Goal: Task Accomplishment & Management: Use online tool/utility

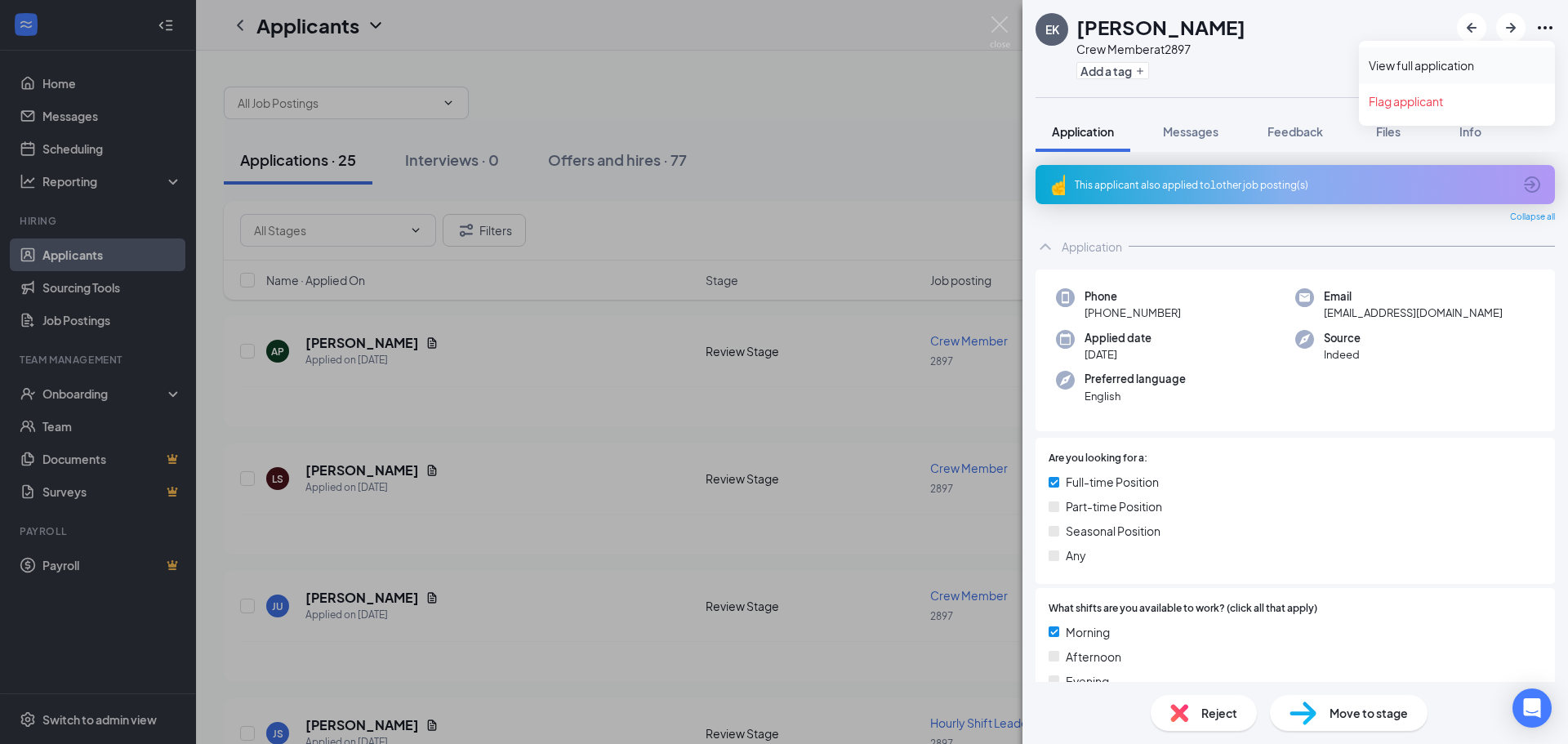
click at [1414, 65] on link "View full application" at bounding box center [1456, 65] width 176 height 16
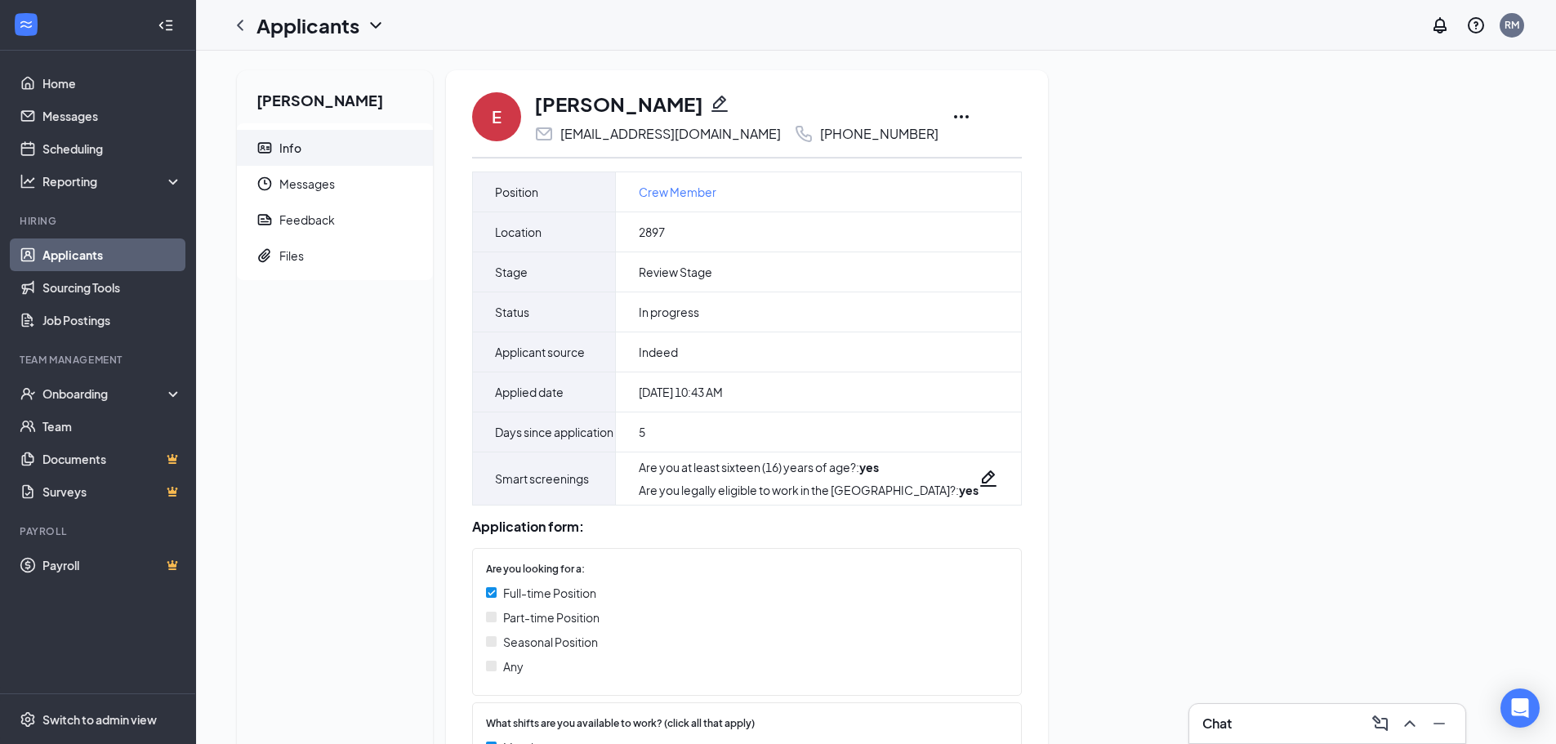
click at [952, 116] on icon "Ellipses" at bounding box center [962, 117] width 20 height 20
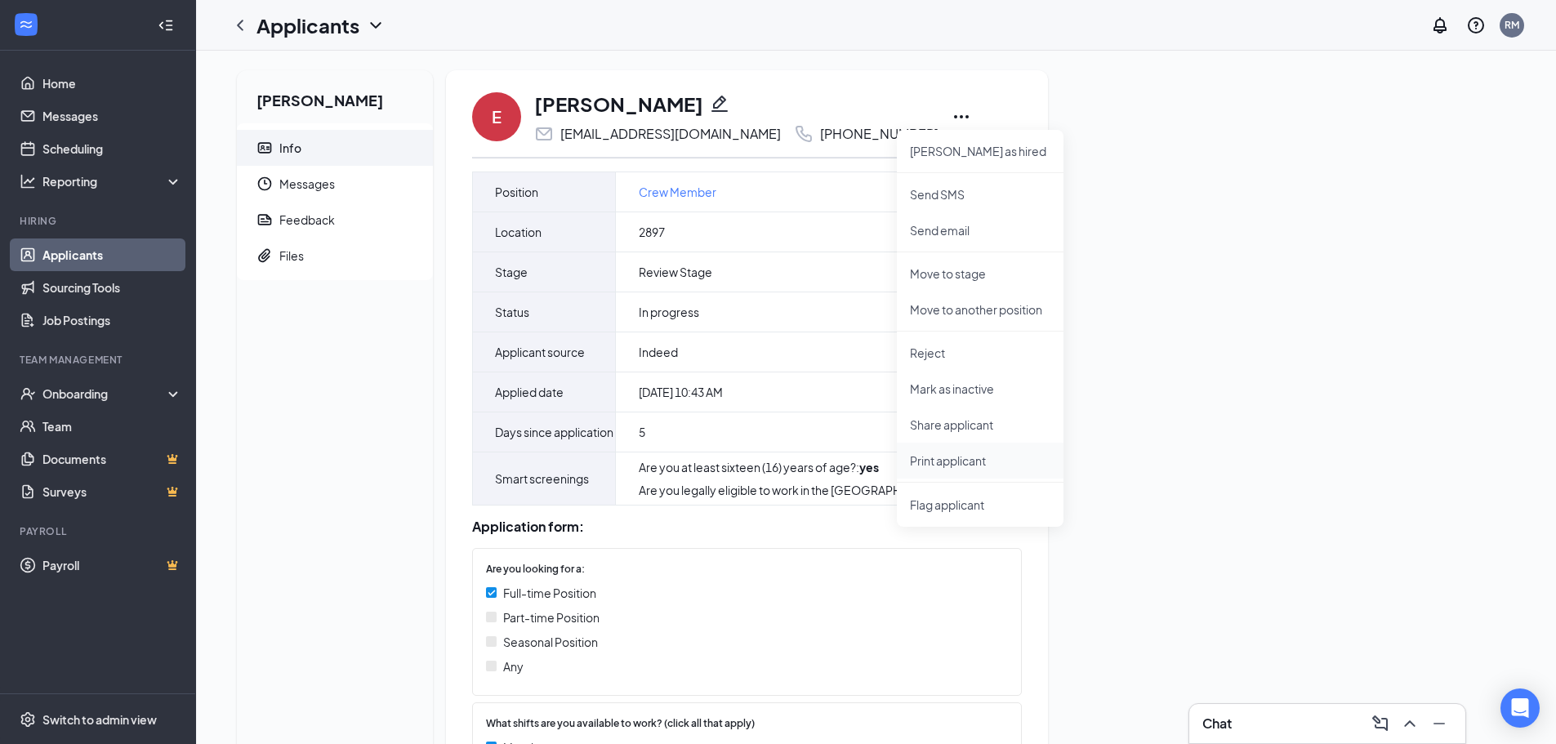
click at [953, 461] on p "Print applicant" at bounding box center [980, 461] width 141 height 16
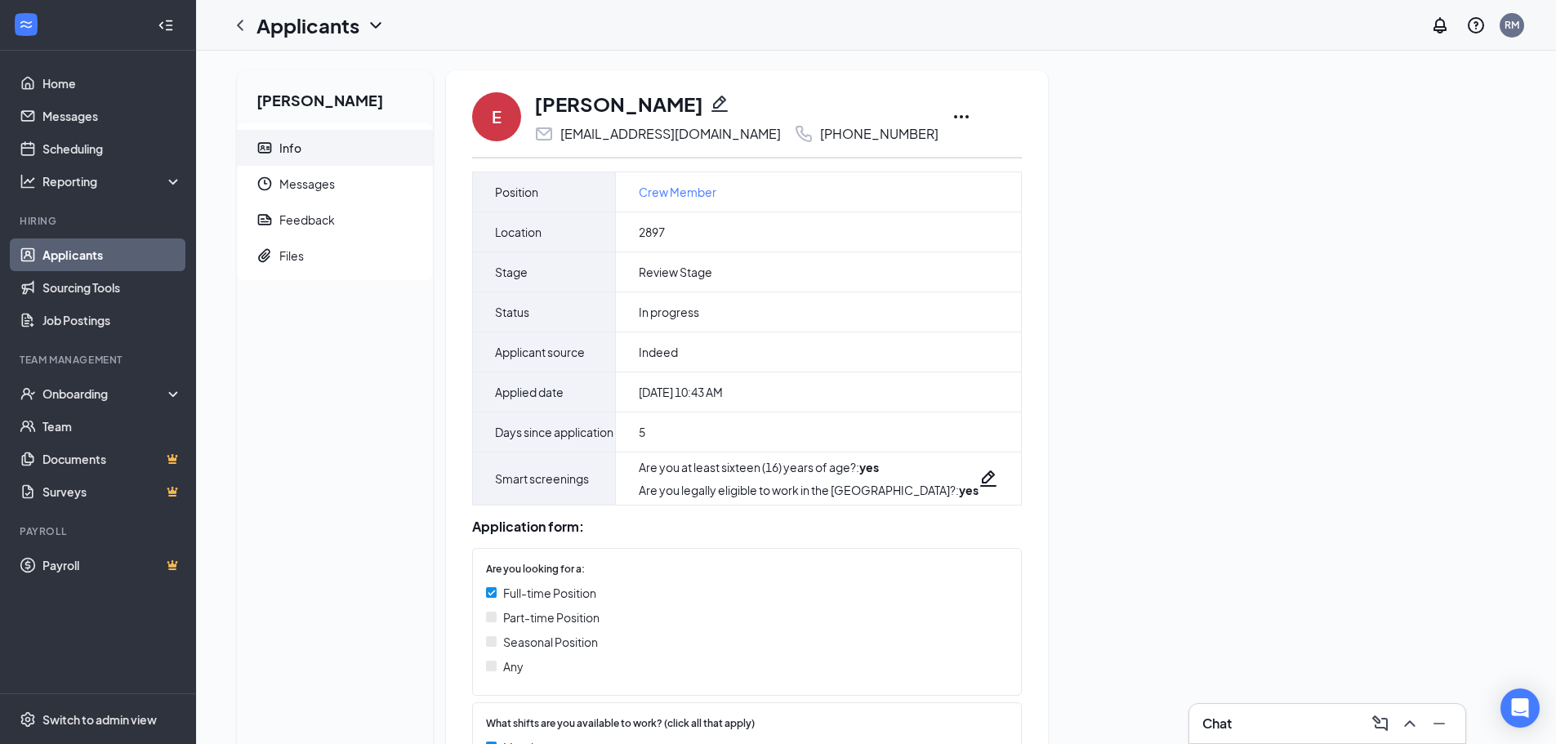
click at [87, 259] on link "Applicants" at bounding box center [112, 255] width 140 height 33
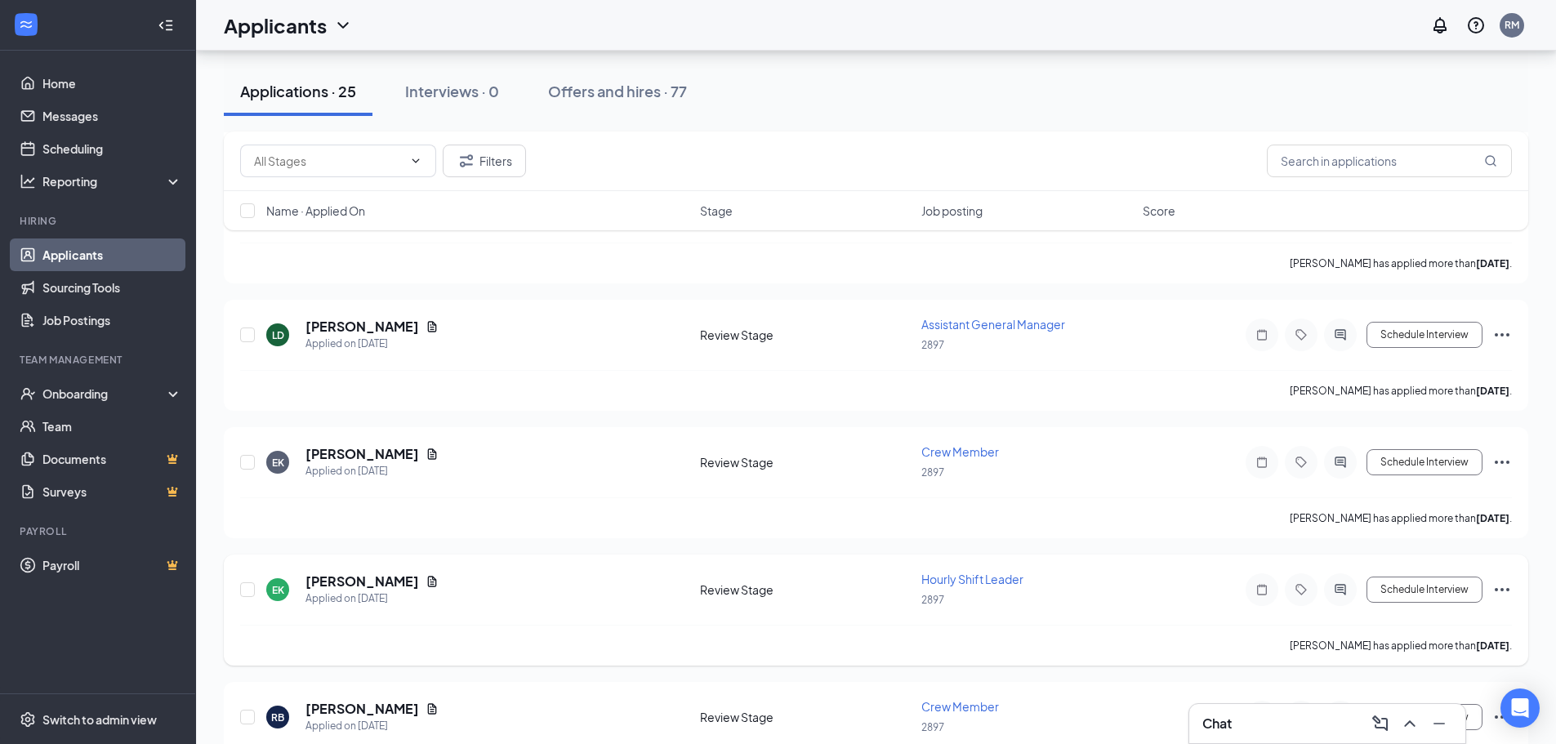
scroll to position [572, 0]
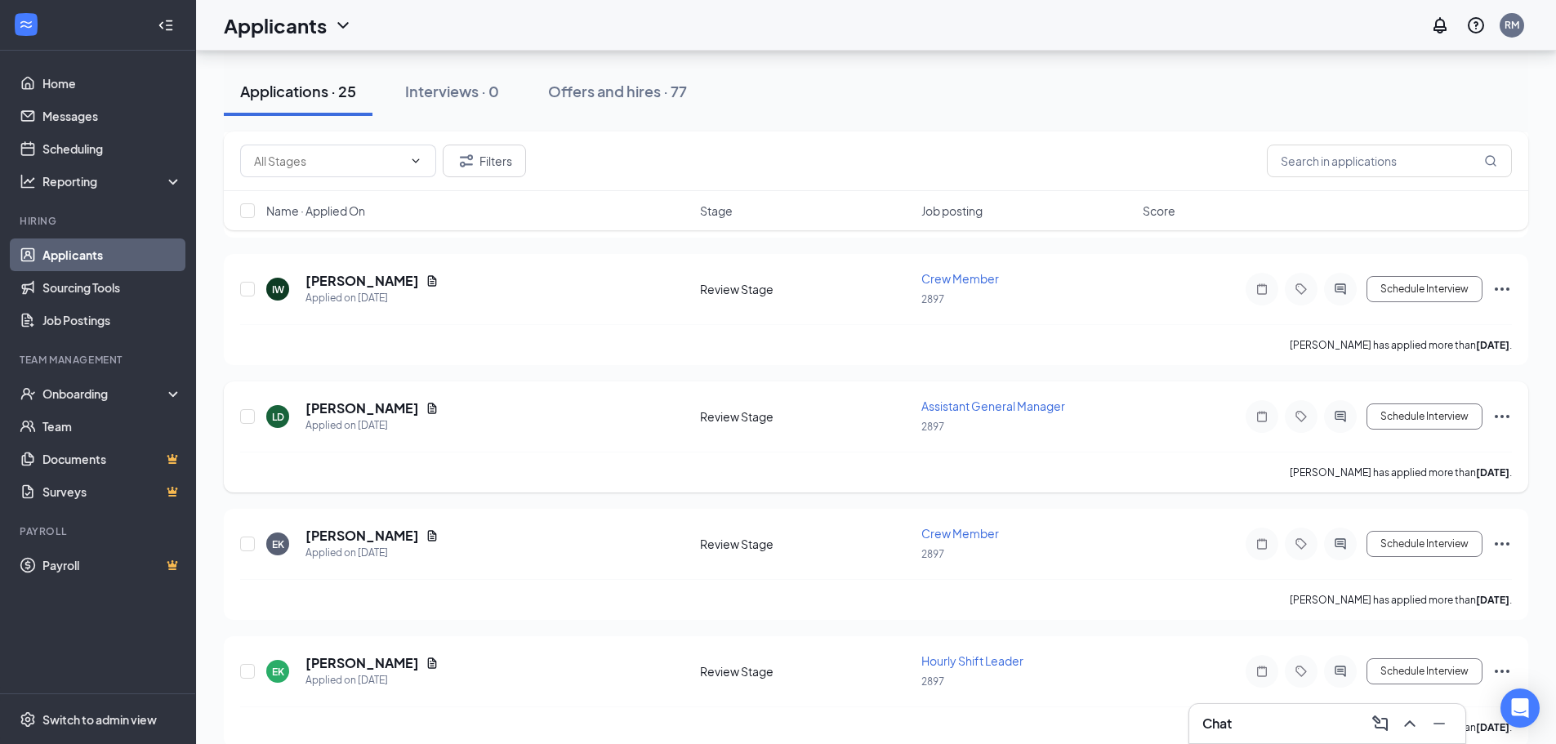
click at [1506, 420] on icon "Ellipses" at bounding box center [1503, 417] width 20 height 20
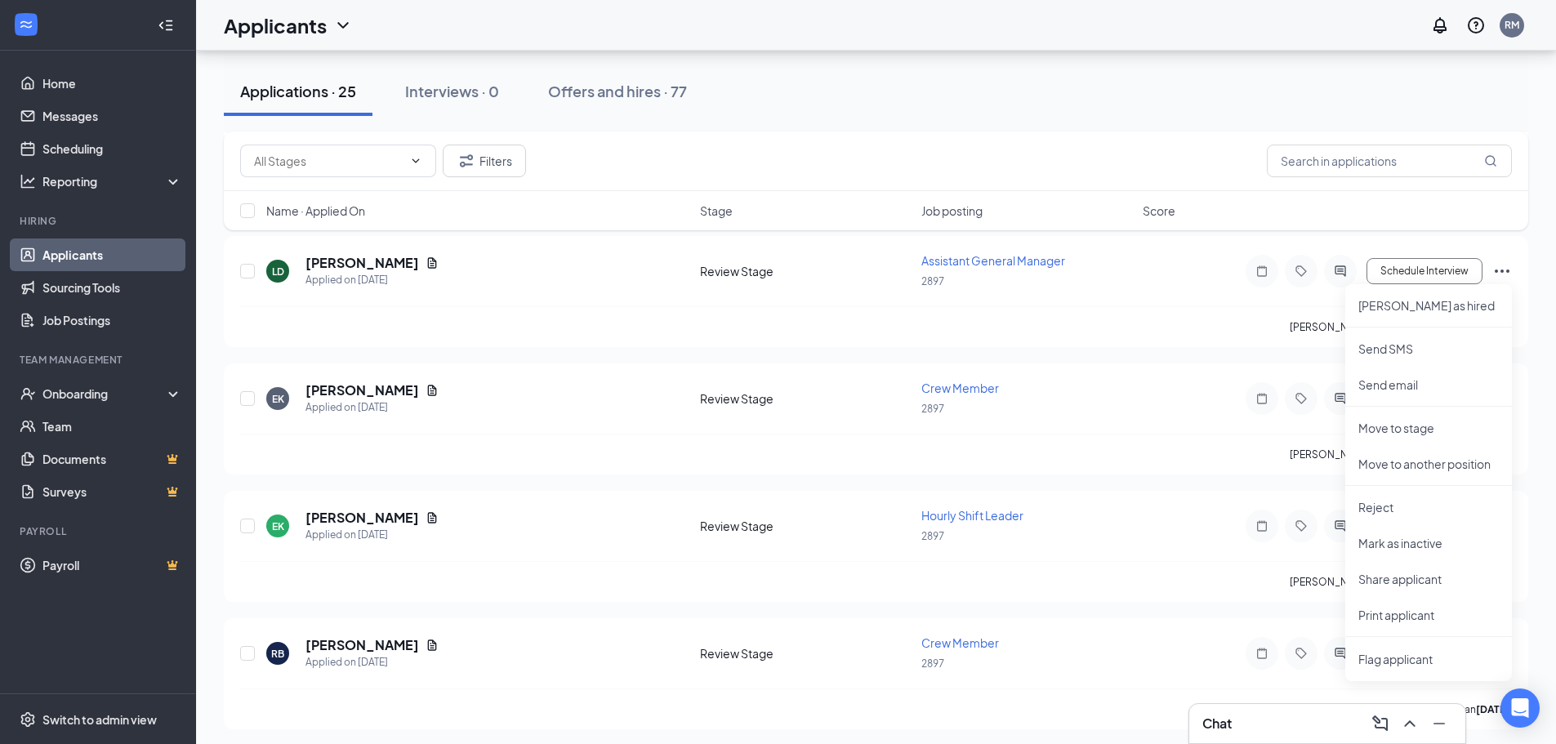
scroll to position [735, 0]
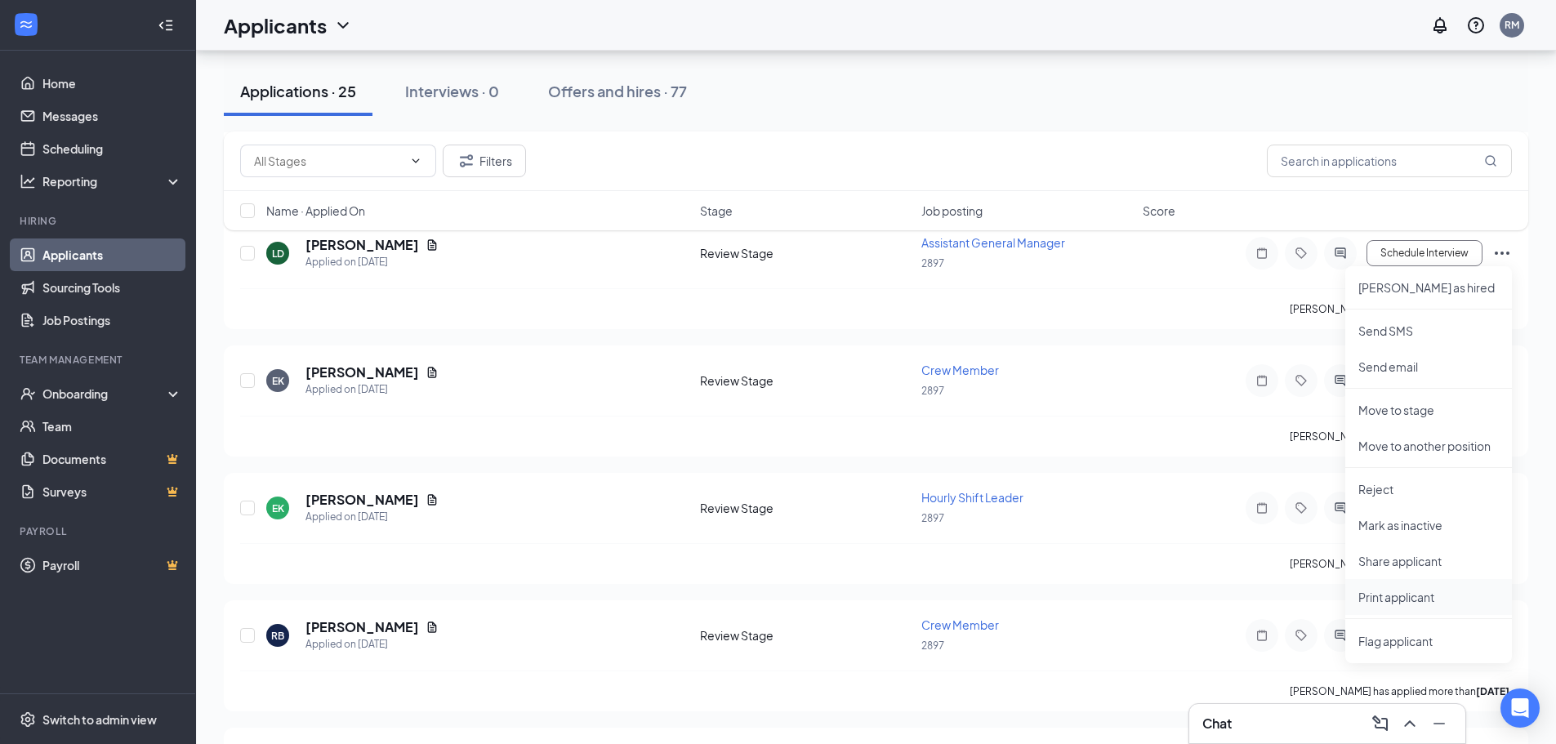
click at [1404, 596] on p "Print applicant" at bounding box center [1429, 597] width 141 height 16
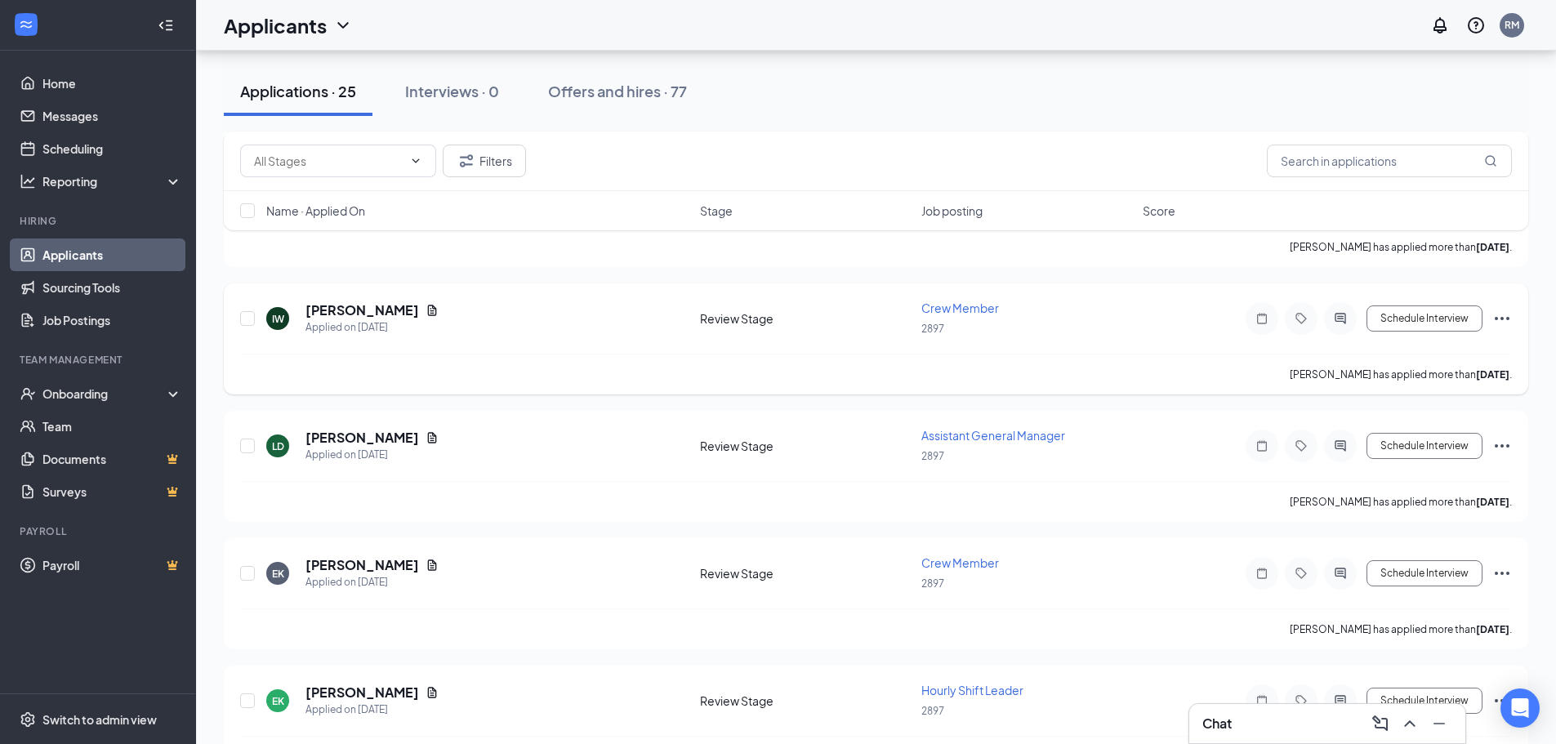
scroll to position [490, 0]
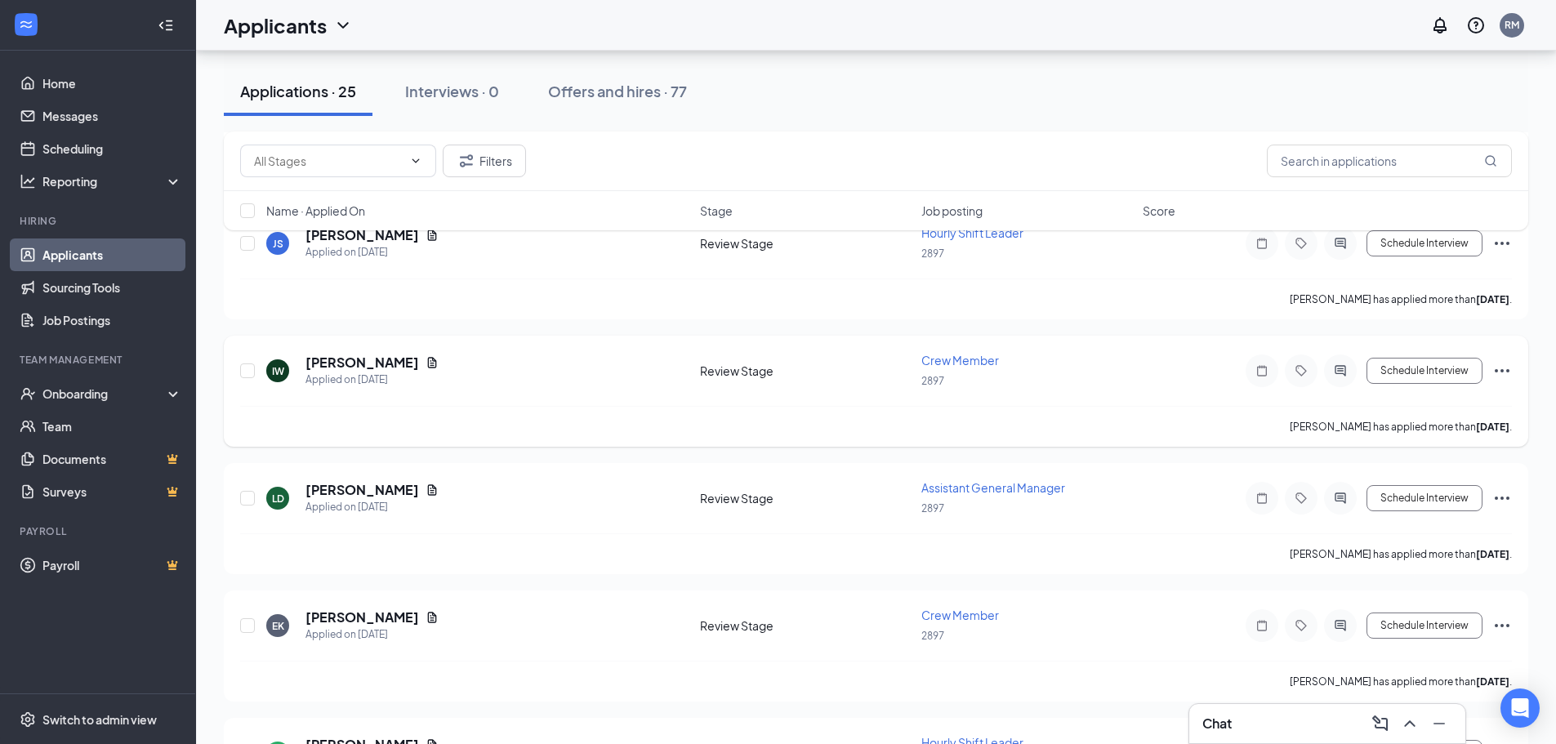
click at [1506, 369] on icon "Ellipses" at bounding box center [1503, 371] width 20 height 20
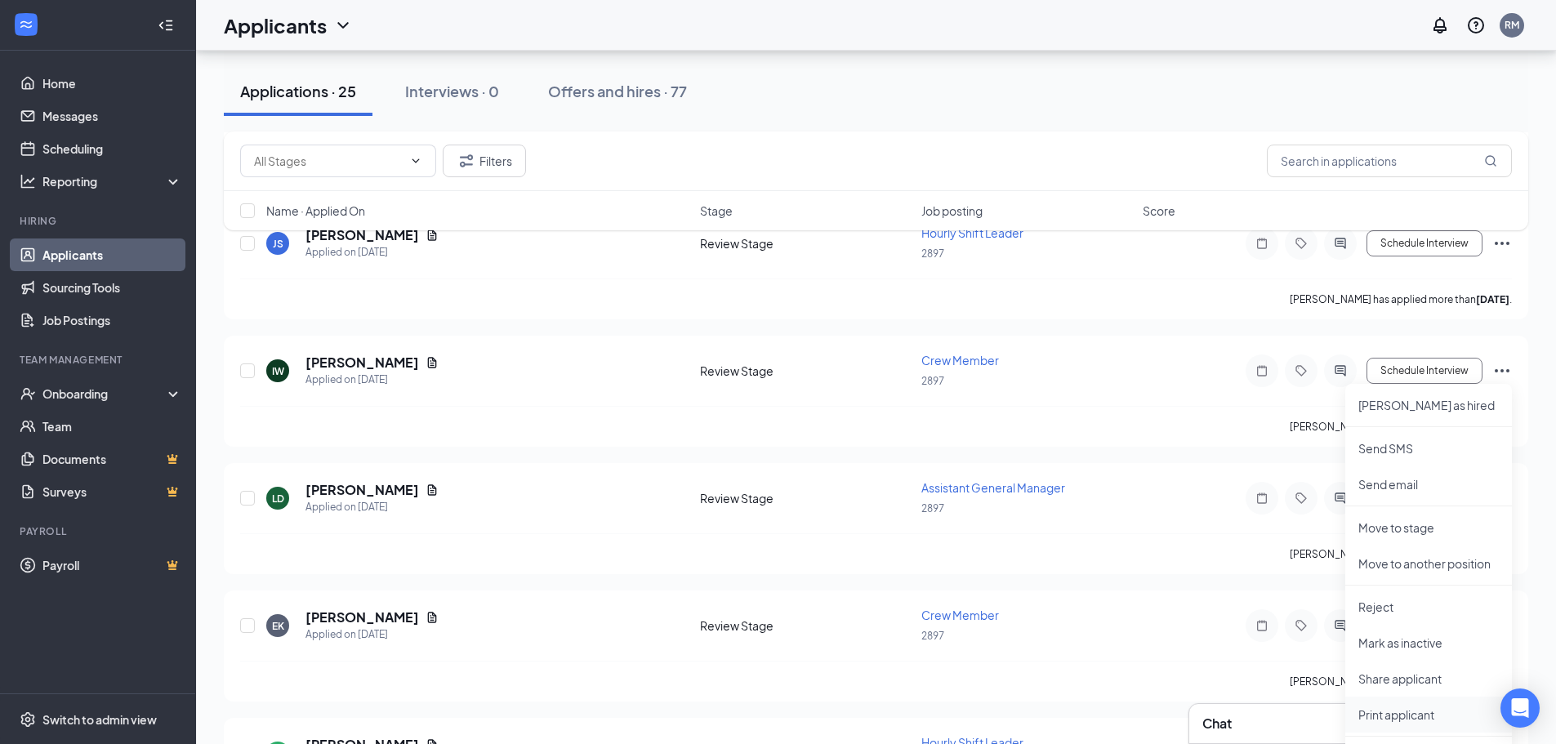
click at [1390, 714] on p "Print applicant" at bounding box center [1429, 715] width 141 height 16
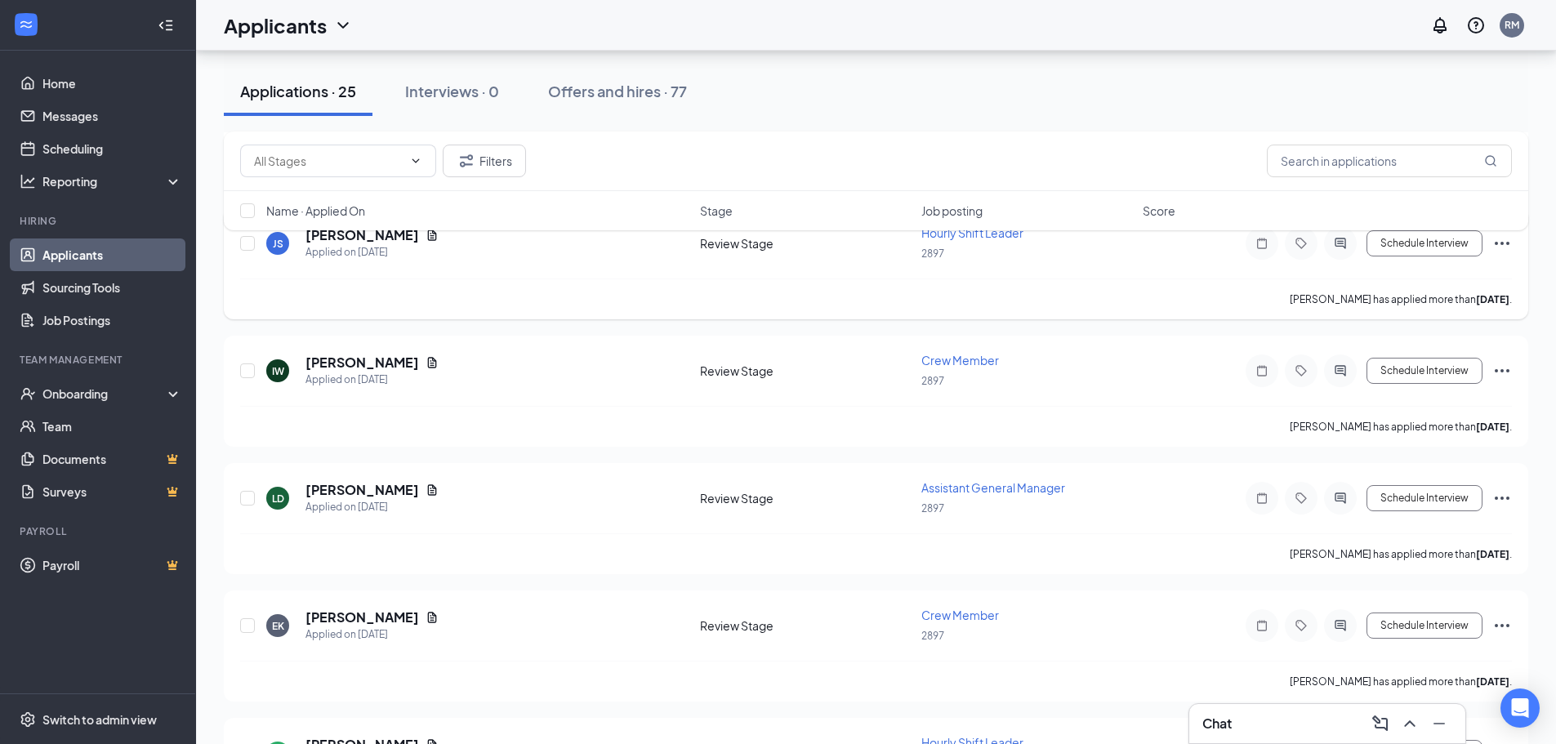
scroll to position [408, 0]
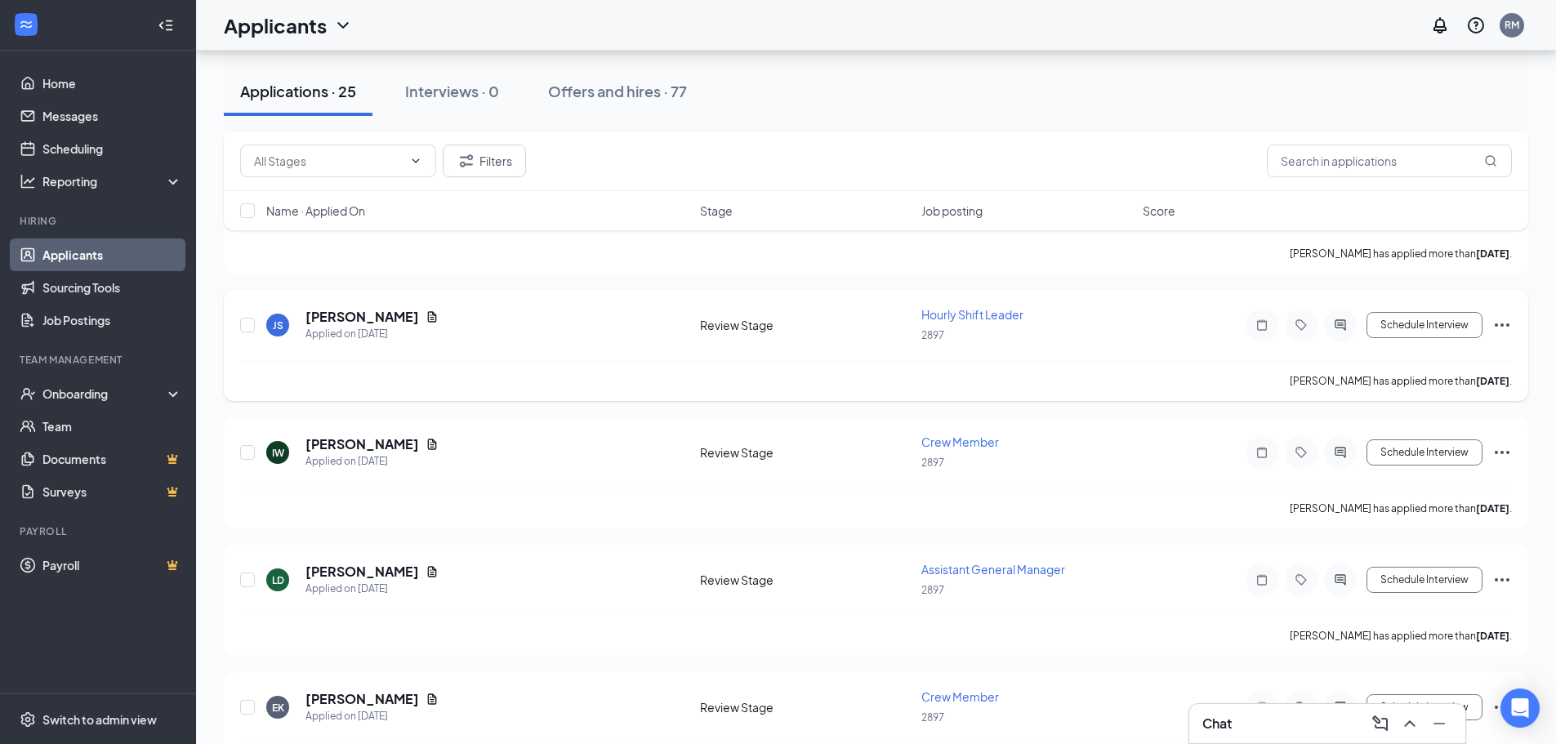
click at [1509, 323] on icon "Ellipses" at bounding box center [1503, 325] width 20 height 20
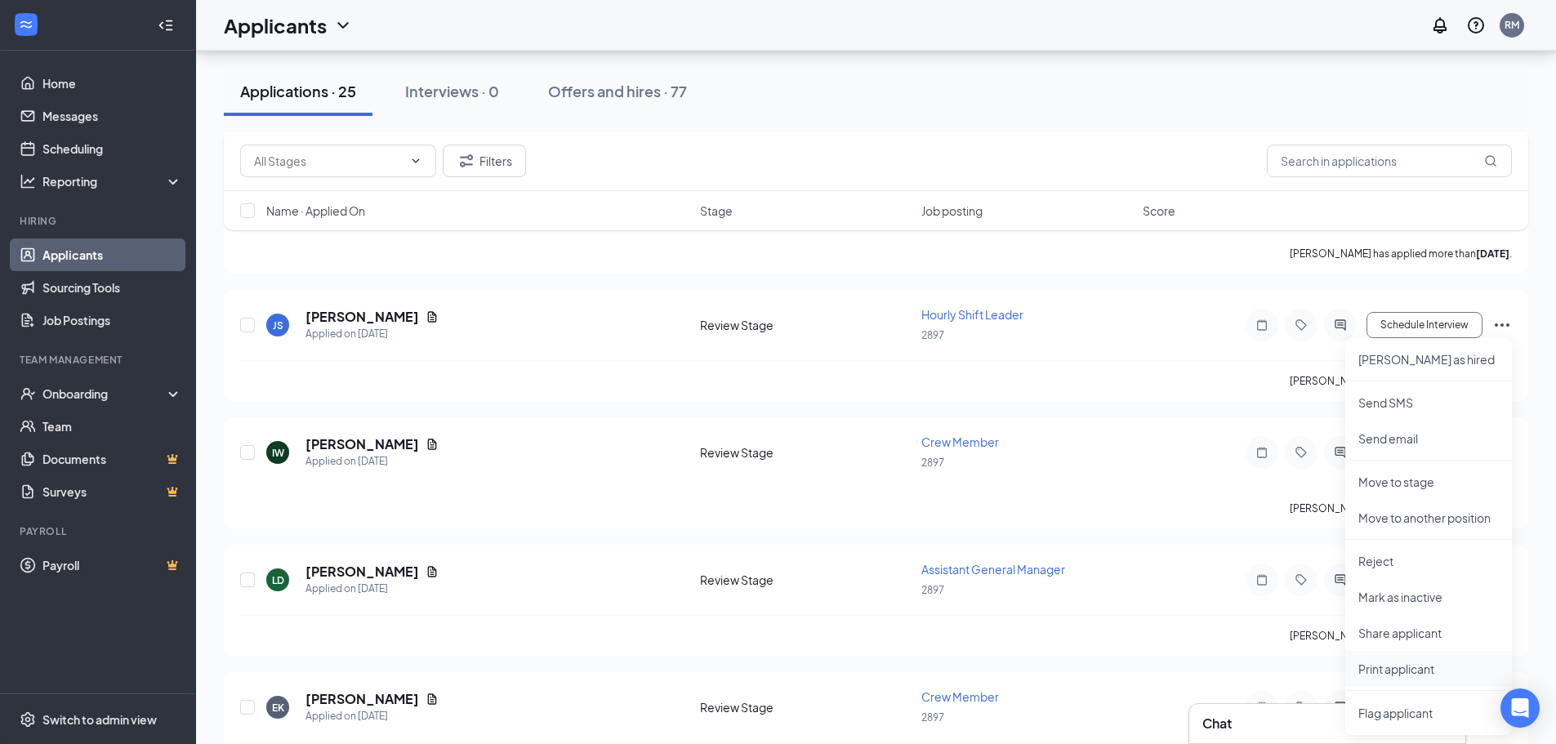
click at [1392, 671] on p "Print applicant" at bounding box center [1429, 669] width 141 height 16
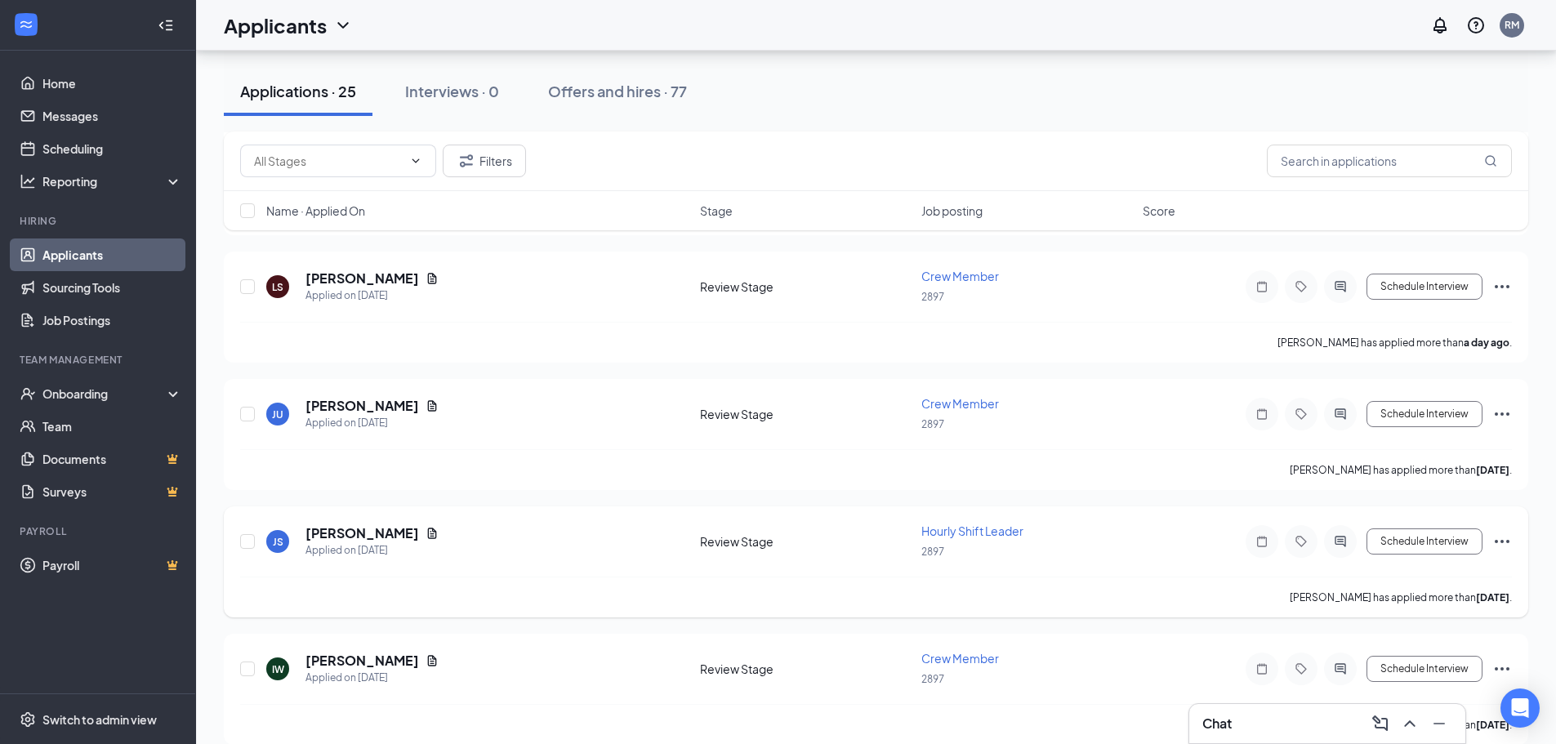
scroll to position [163, 0]
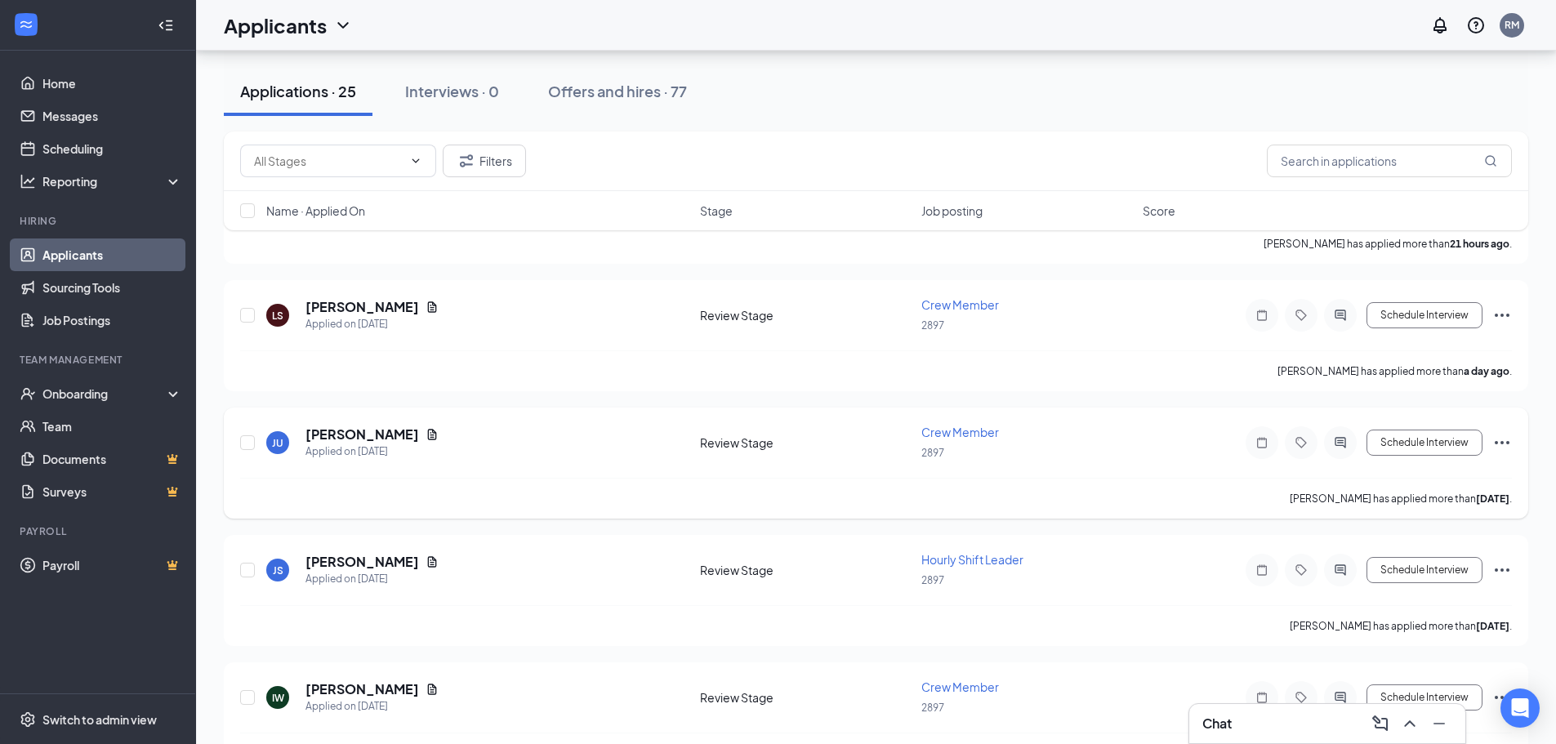
click at [1504, 445] on icon "Ellipses" at bounding box center [1503, 443] width 20 height 20
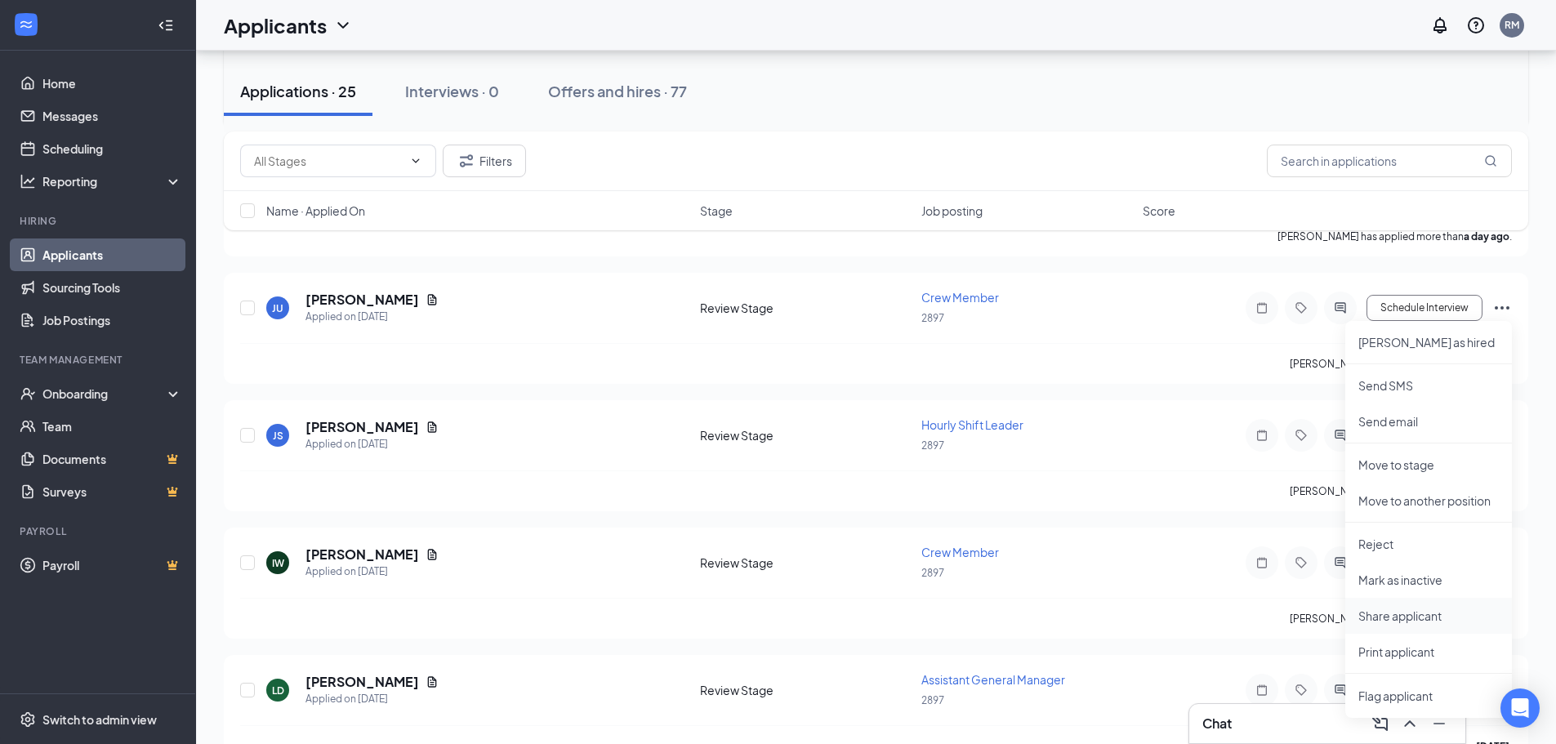
scroll to position [327, 0]
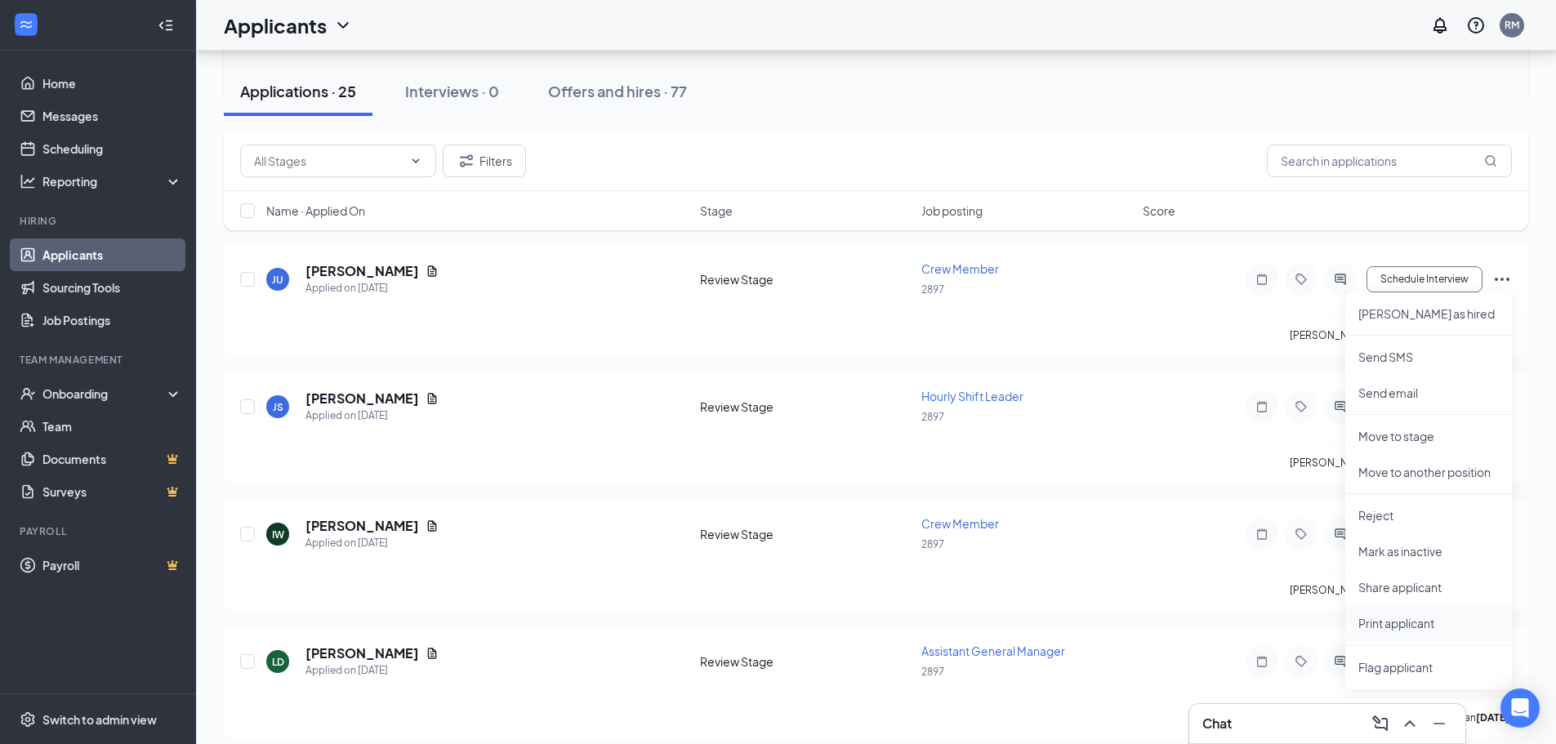
click at [1406, 618] on p "Print applicant" at bounding box center [1429, 623] width 141 height 16
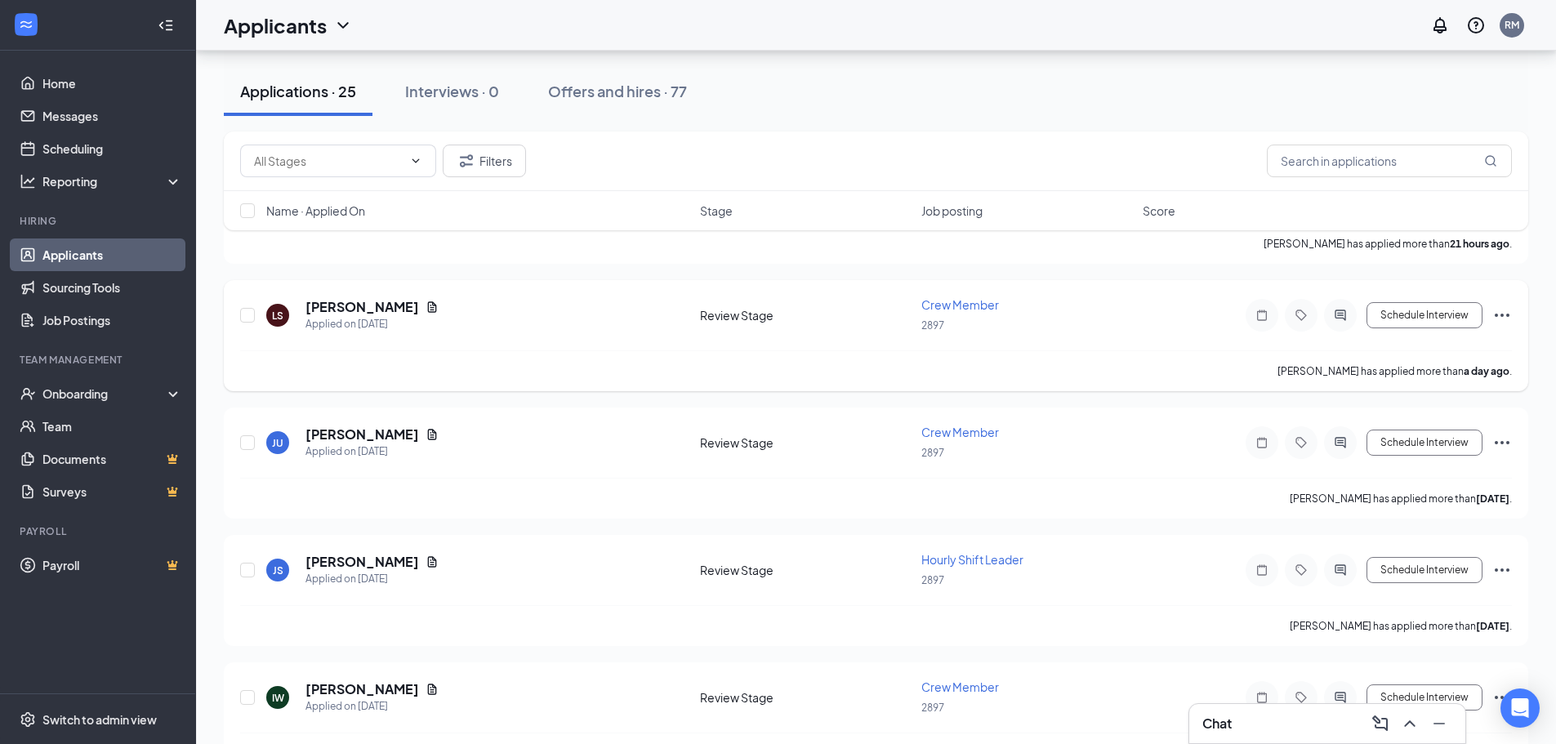
scroll to position [0, 0]
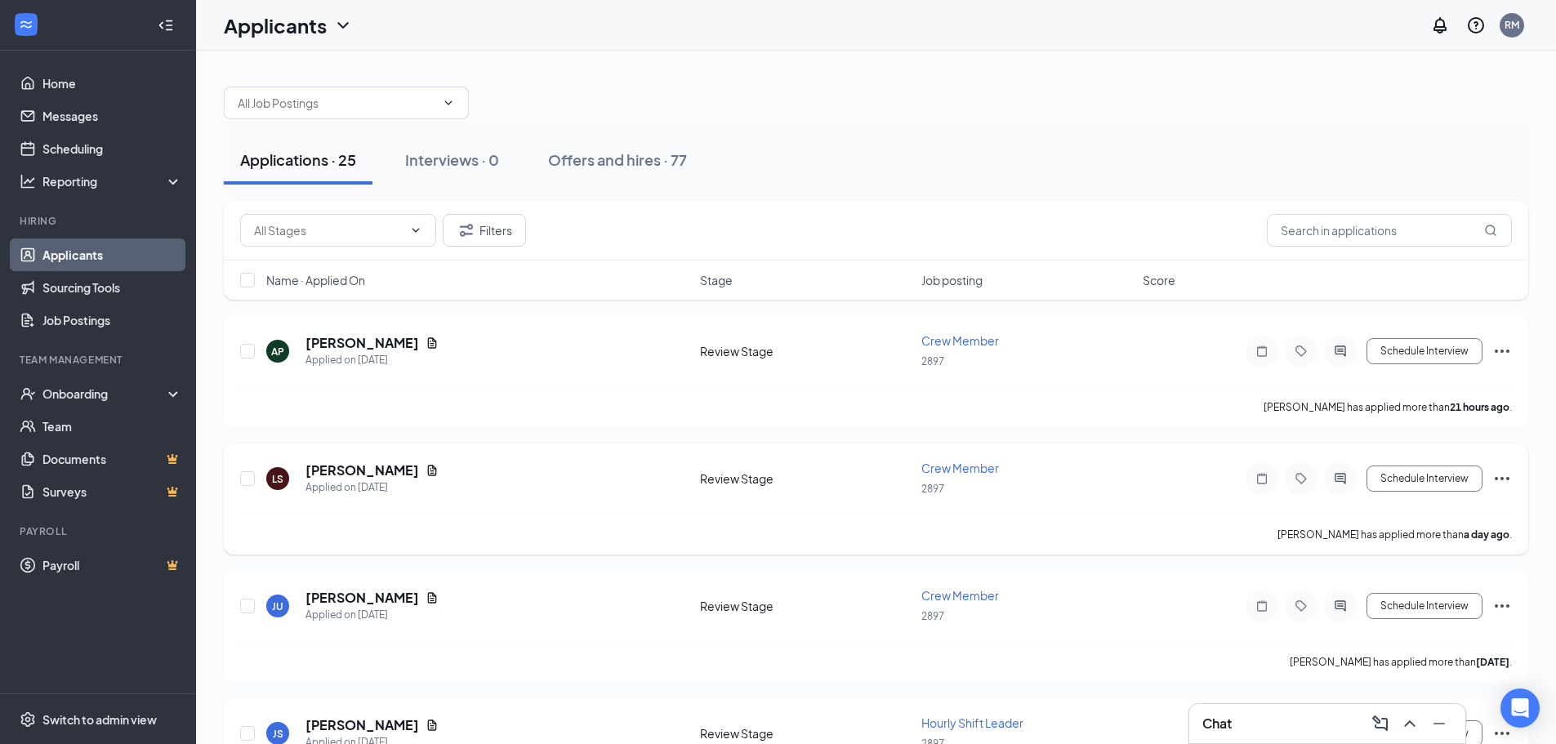
click at [1493, 478] on icon "Ellipses" at bounding box center [1503, 479] width 20 height 20
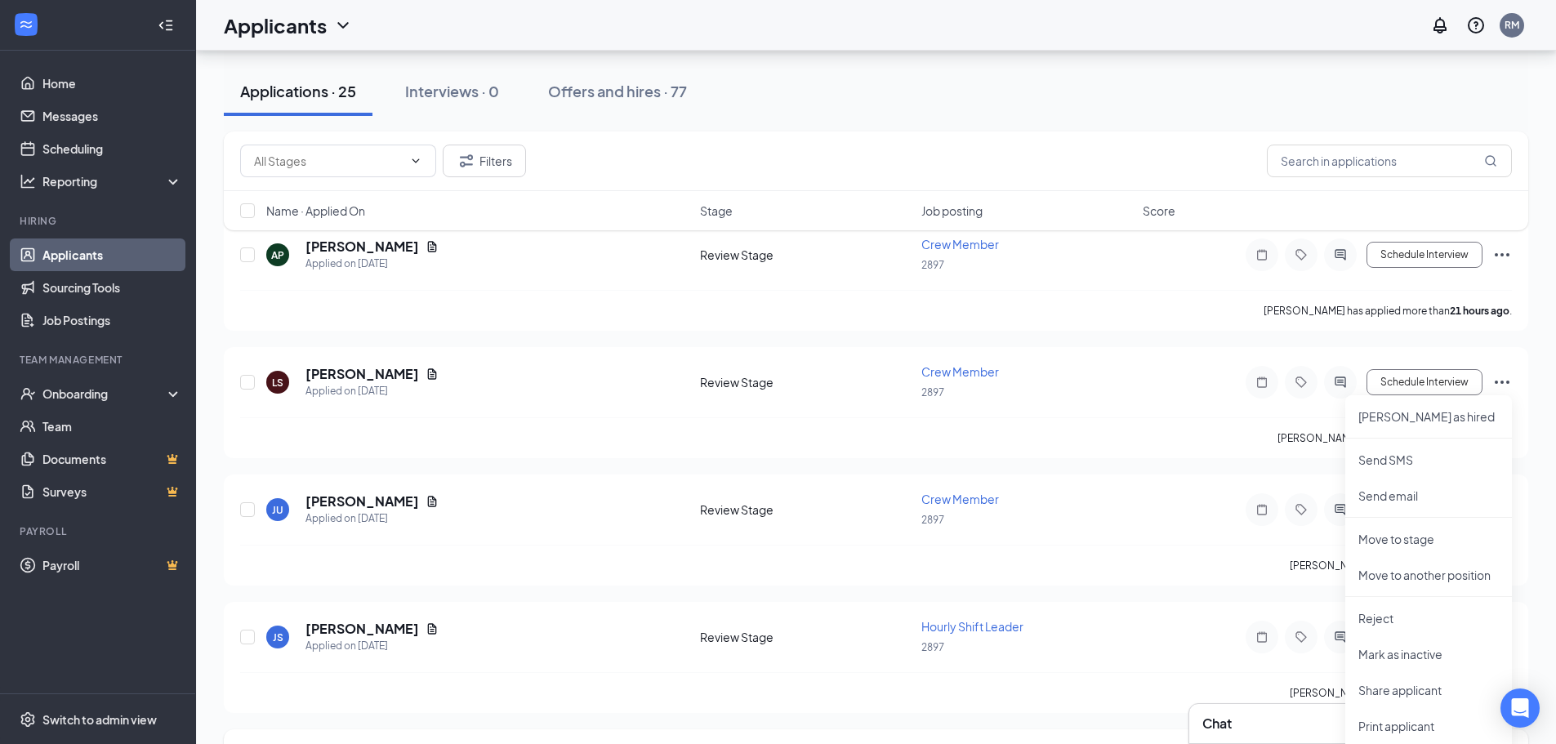
scroll to position [245, 0]
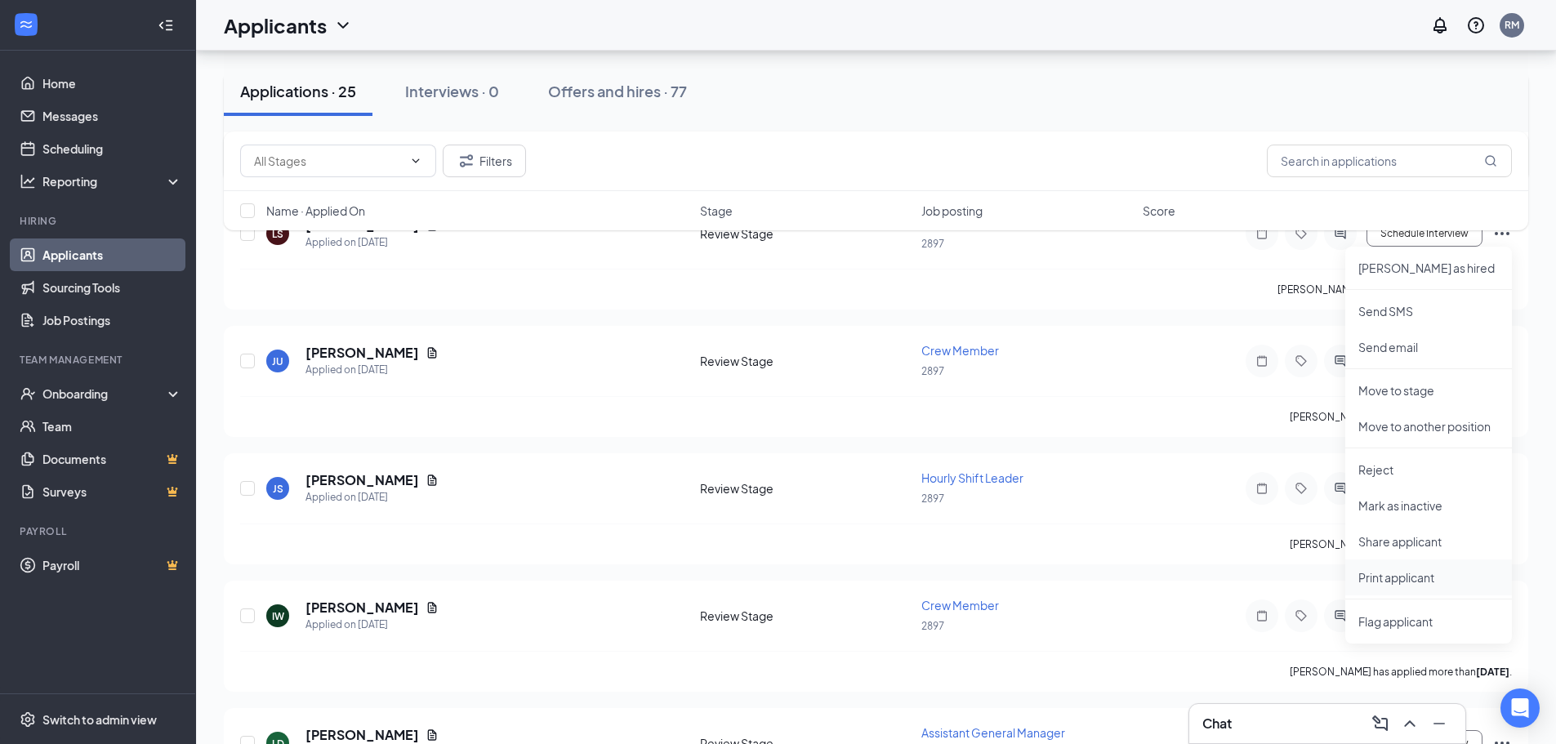
click at [1391, 578] on p "Print applicant" at bounding box center [1429, 577] width 141 height 16
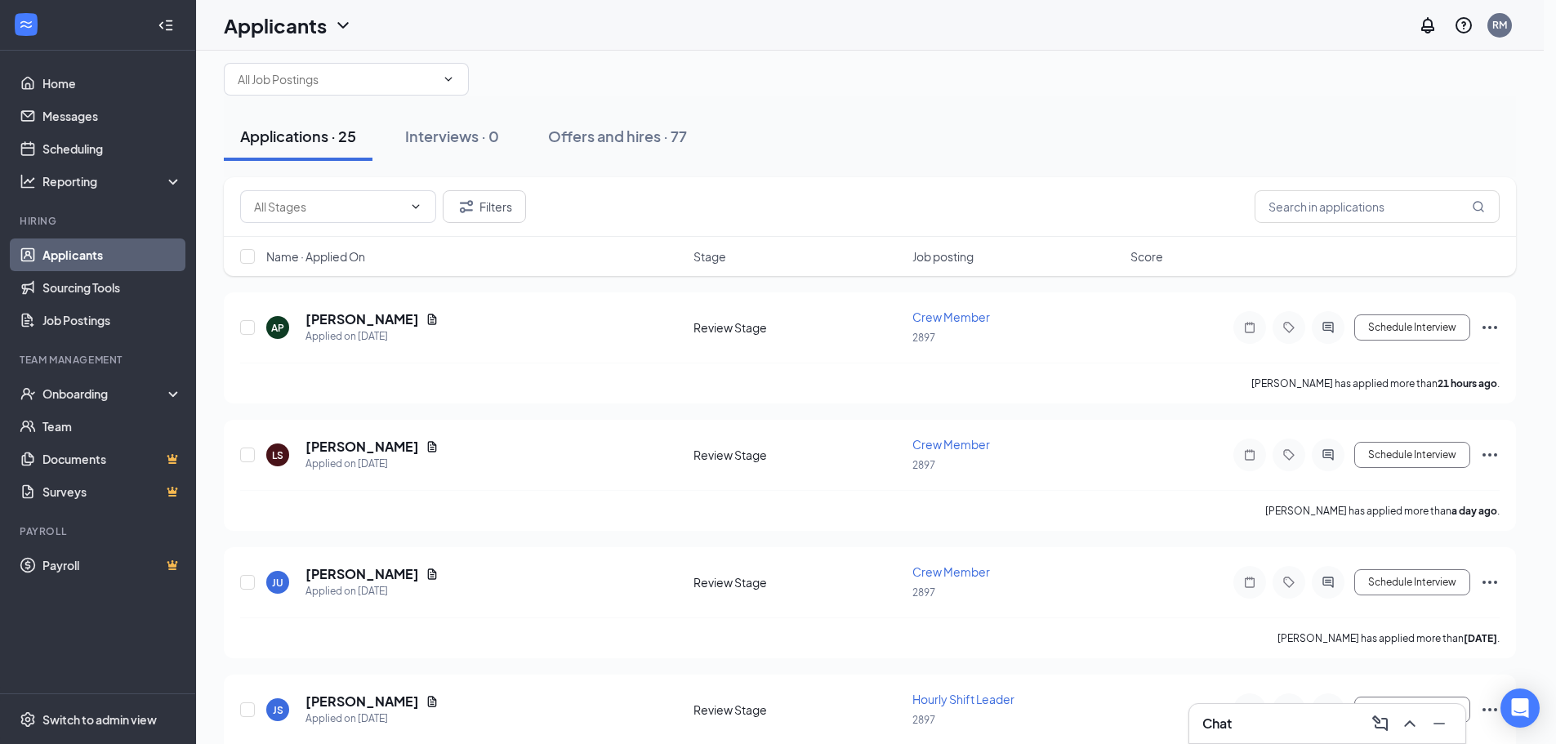
scroll to position [0, 0]
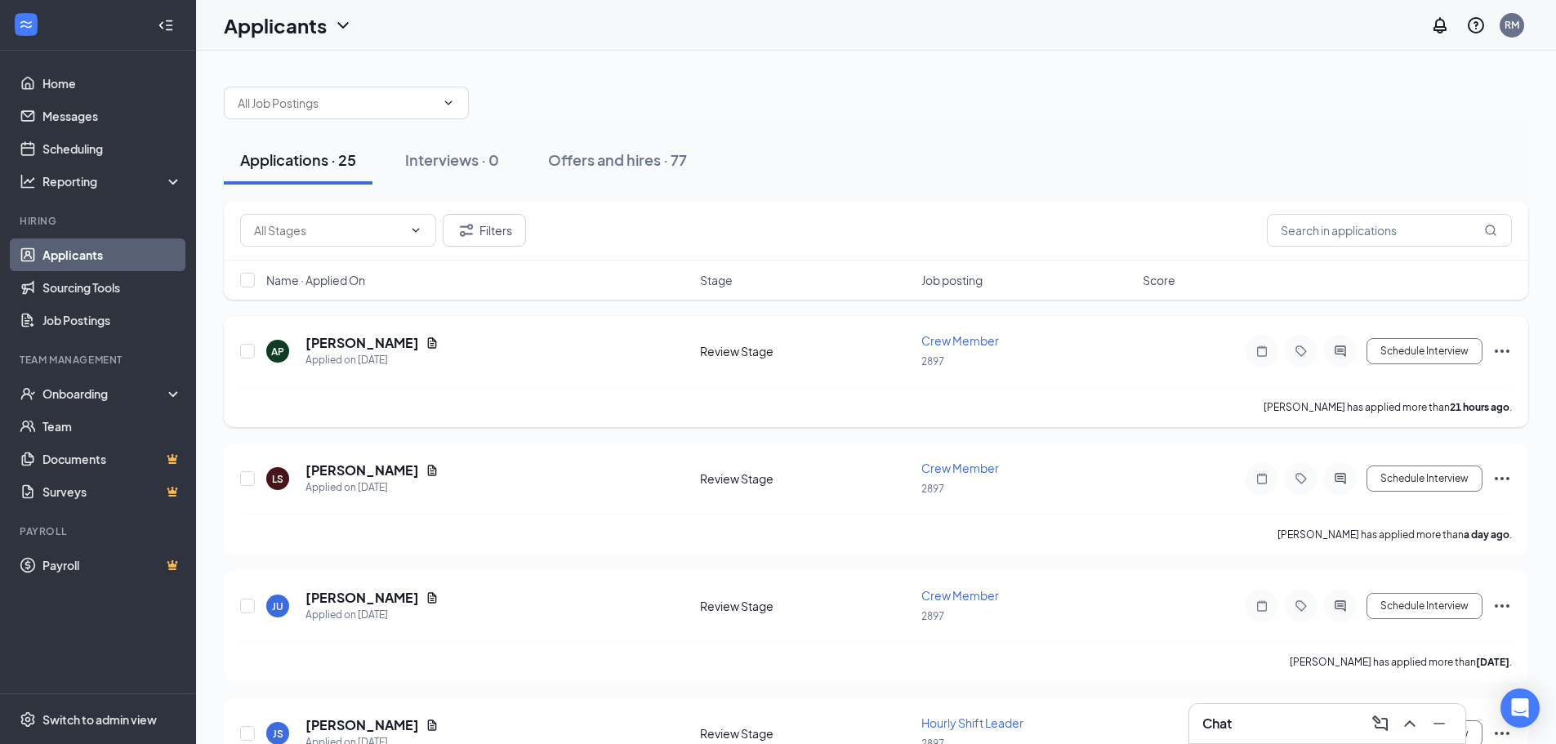
click at [1500, 346] on icon "Ellipses" at bounding box center [1503, 351] width 20 height 20
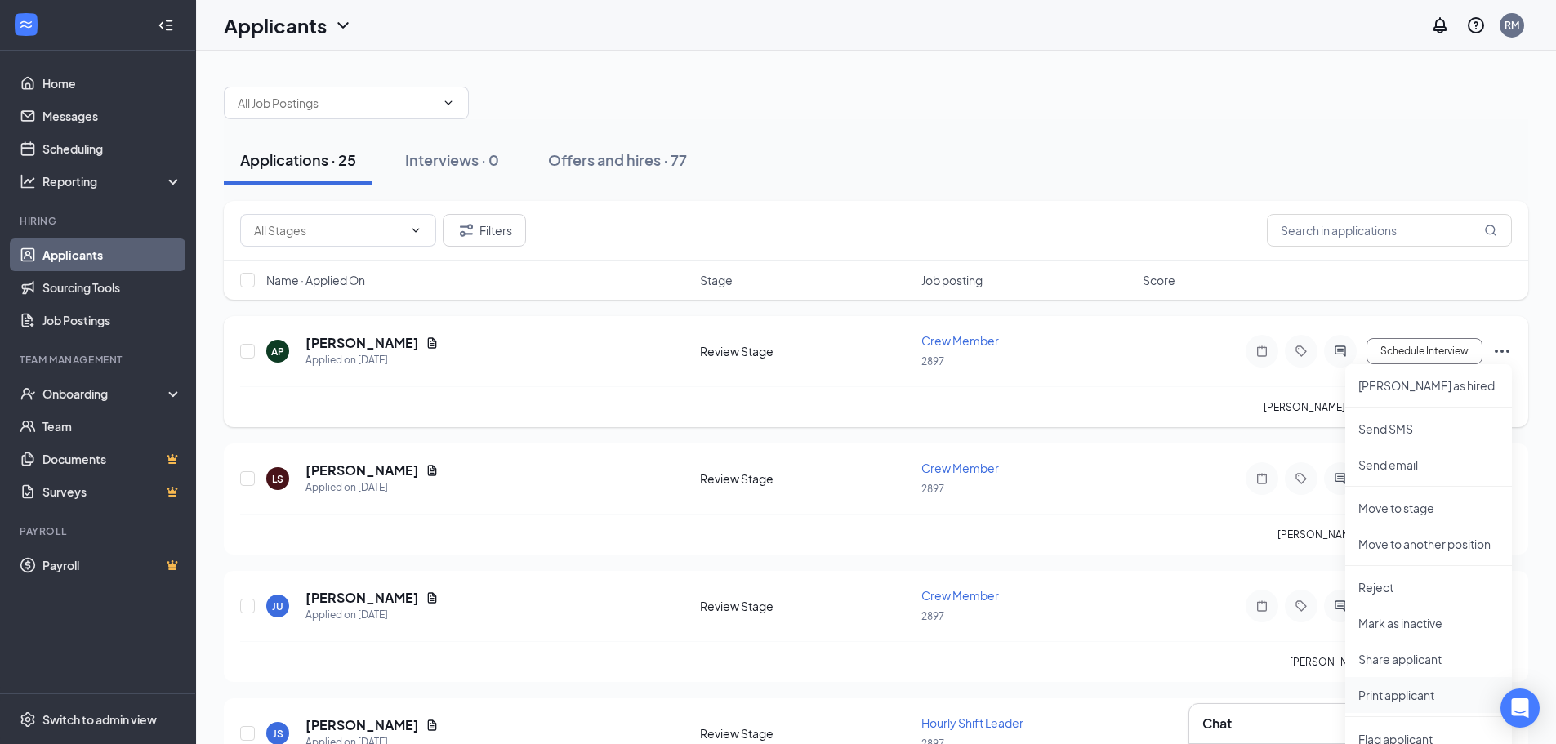
click at [1394, 692] on p "Print applicant" at bounding box center [1429, 695] width 141 height 16
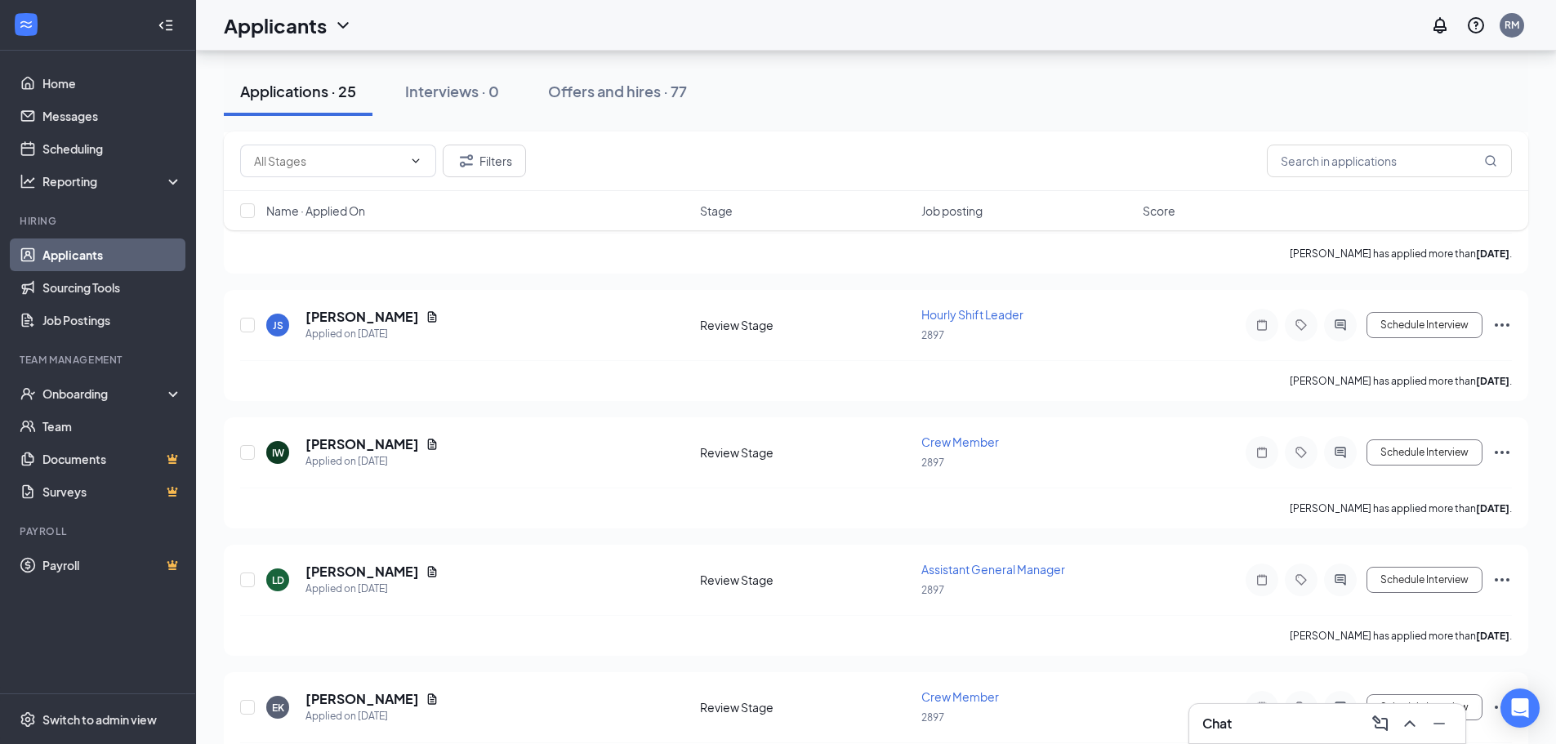
scroll to position [490, 0]
